Goal: Information Seeking & Learning: Understand process/instructions

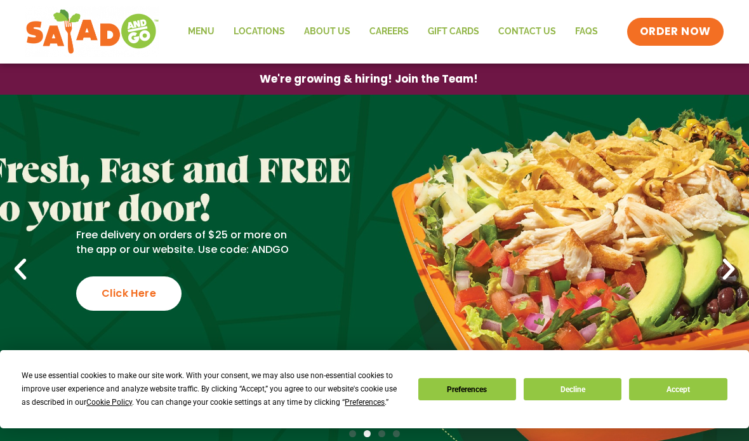
click at [579, 392] on button "Decline" at bounding box center [573, 389] width 98 height 22
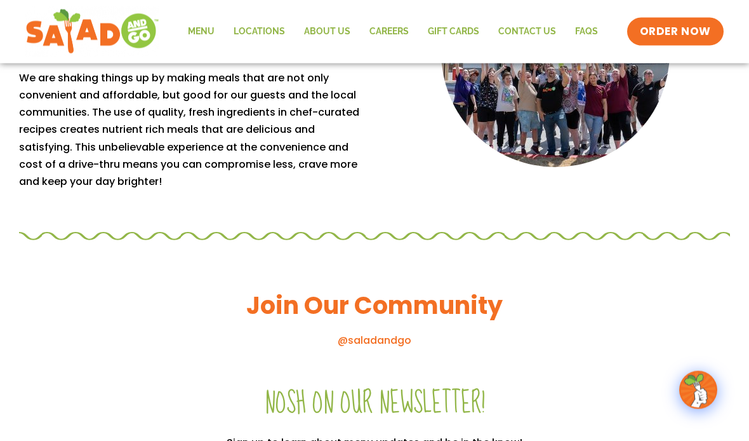
scroll to position [1219, 0]
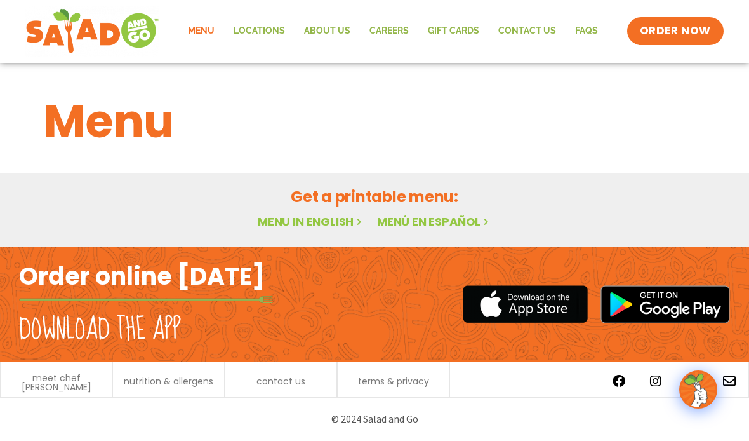
click at [179, 272] on h2 "Order online [DATE]" at bounding box center [142, 276] width 246 height 31
click at [161, 266] on h2 "Order online [DATE]" at bounding box center [142, 276] width 246 height 31
click at [326, 218] on link "Menu in English" at bounding box center [311, 222] width 107 height 16
click at [329, 218] on link "Menu in English" at bounding box center [311, 222] width 107 height 16
click at [236, 278] on h2 "Order online [DATE]" at bounding box center [142, 276] width 246 height 31
